Goal: Task Accomplishment & Management: Complete application form

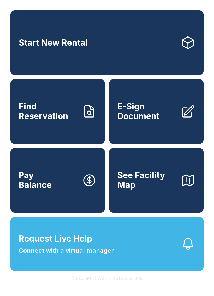
click at [148, 118] on span "E-Sign Document" at bounding box center [146, 111] width 59 height 19
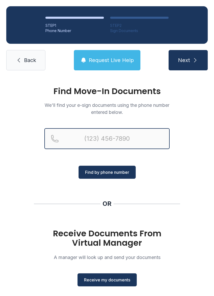
click at [85, 131] on input "Reservation phone number" at bounding box center [106, 138] width 125 height 21
type input "[PHONE_NUMBER]"
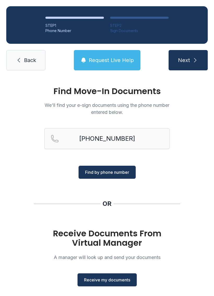
click at [93, 170] on span "Find by phone number" at bounding box center [107, 172] width 44 height 6
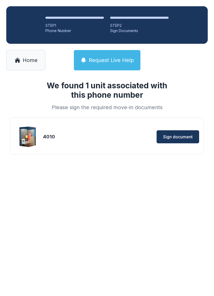
click at [172, 140] on span "Sign document" at bounding box center [177, 137] width 29 height 6
click at [170, 135] on span "Sign document" at bounding box center [177, 137] width 29 height 6
click at [25, 60] on span "Home" at bounding box center [30, 60] width 15 height 7
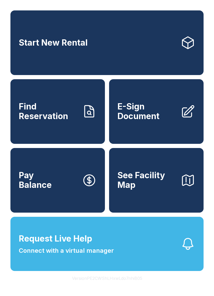
click at [39, 118] on span "Find Reservation" at bounding box center [48, 111] width 59 height 19
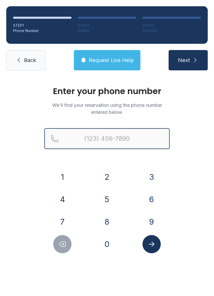
click at [83, 133] on input "Reservation phone number" at bounding box center [106, 138] width 125 height 21
type input "[PHONE_NUMBER]"
click at [188, 60] on button "Next" at bounding box center [188, 60] width 39 height 20
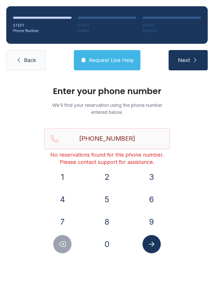
click at [6, 129] on div "Enter your phone number We'll find your reservation using the phone number ente…" at bounding box center [107, 176] width 214 height 198
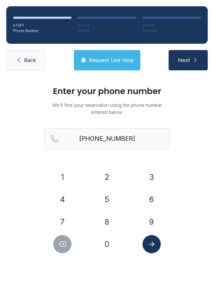
click at [20, 56] on link "Back" at bounding box center [25, 60] width 39 height 20
